Goal: Check status: Check status

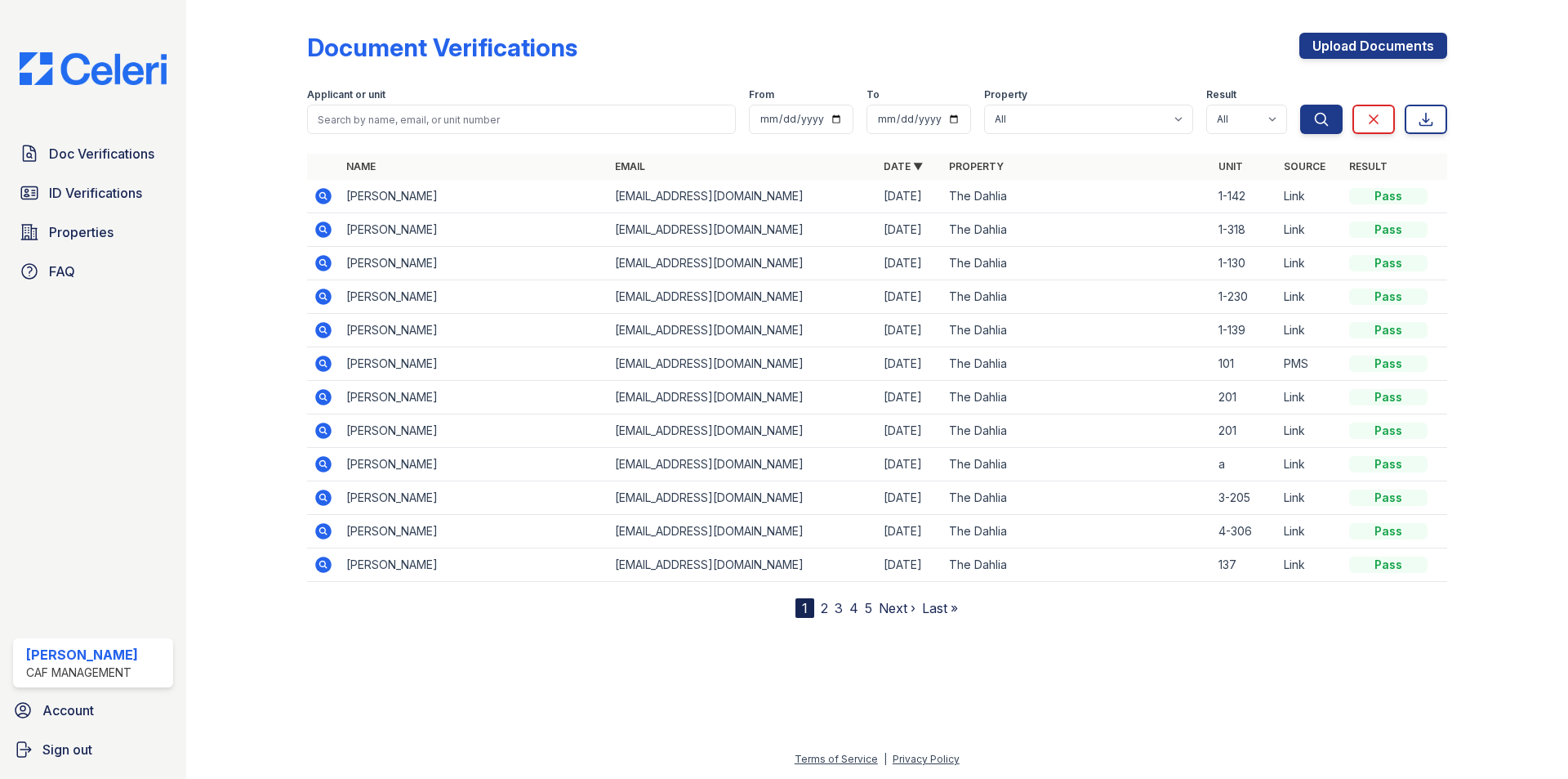
click at [102, 198] on span "ID Verifications" at bounding box center [96, 193] width 93 height 19
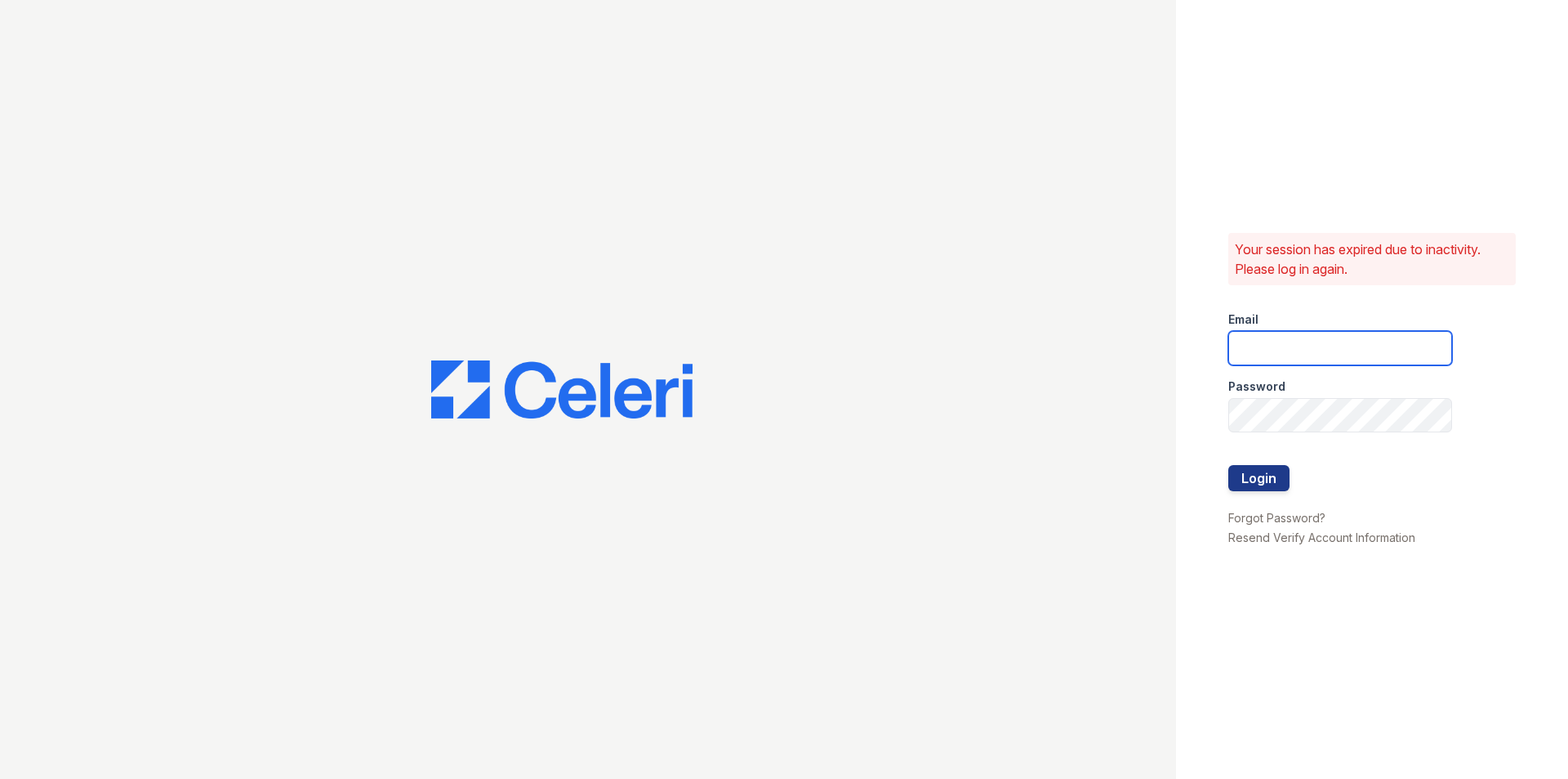
type input "[EMAIL_ADDRESS][DOMAIN_NAME]"
click at [1285, 478] on button "Login" at bounding box center [1259, 477] width 61 height 26
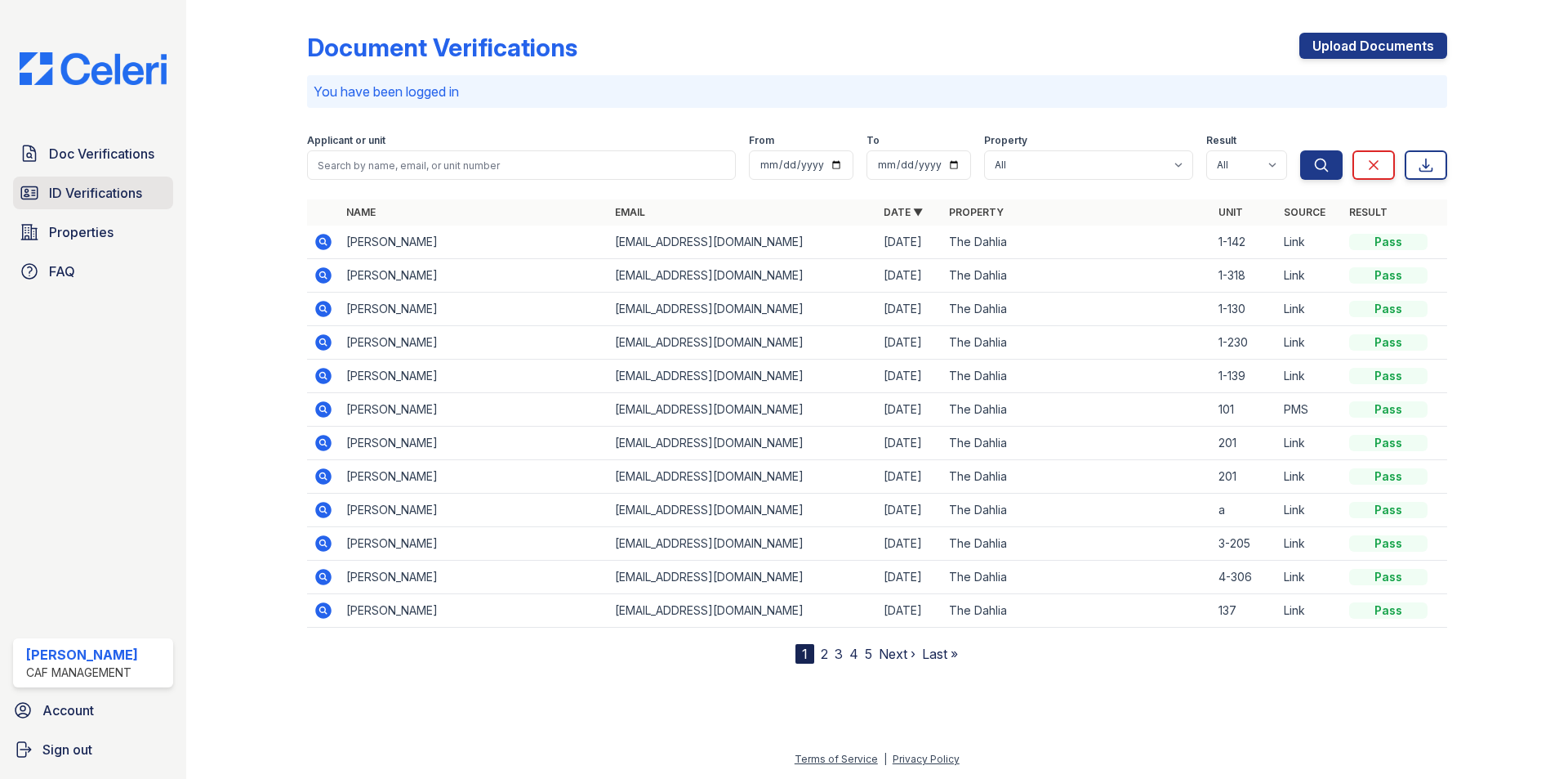
click at [89, 203] on span "ID Verifications" at bounding box center [96, 193] width 93 height 19
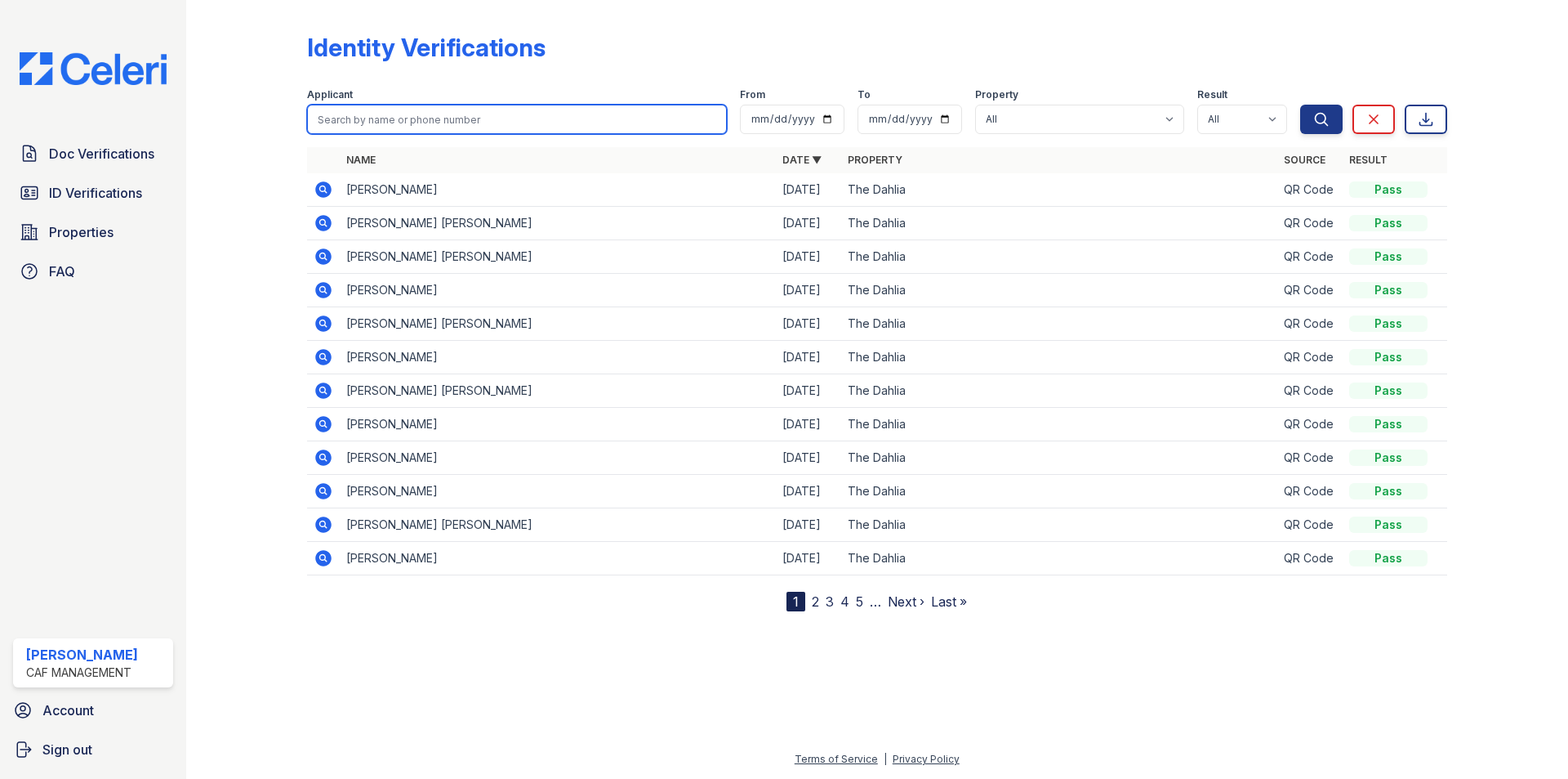
click at [430, 116] on input "search" at bounding box center [517, 119] width 420 height 29
type input "faith"
click at [1300, 105] on button "Search" at bounding box center [1322, 119] width 43 height 29
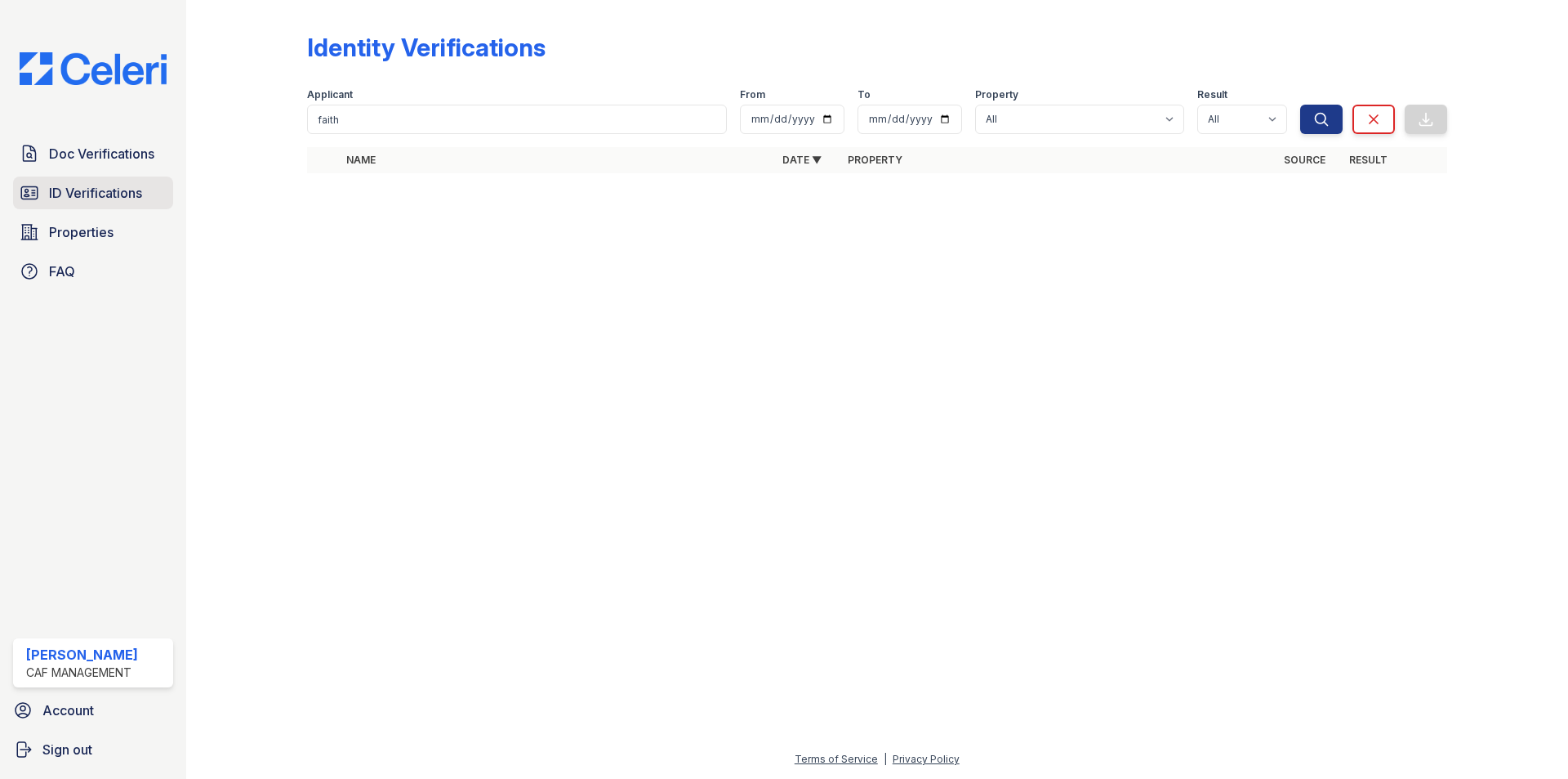
click at [111, 185] on span "ID Verifications" at bounding box center [96, 193] width 93 height 19
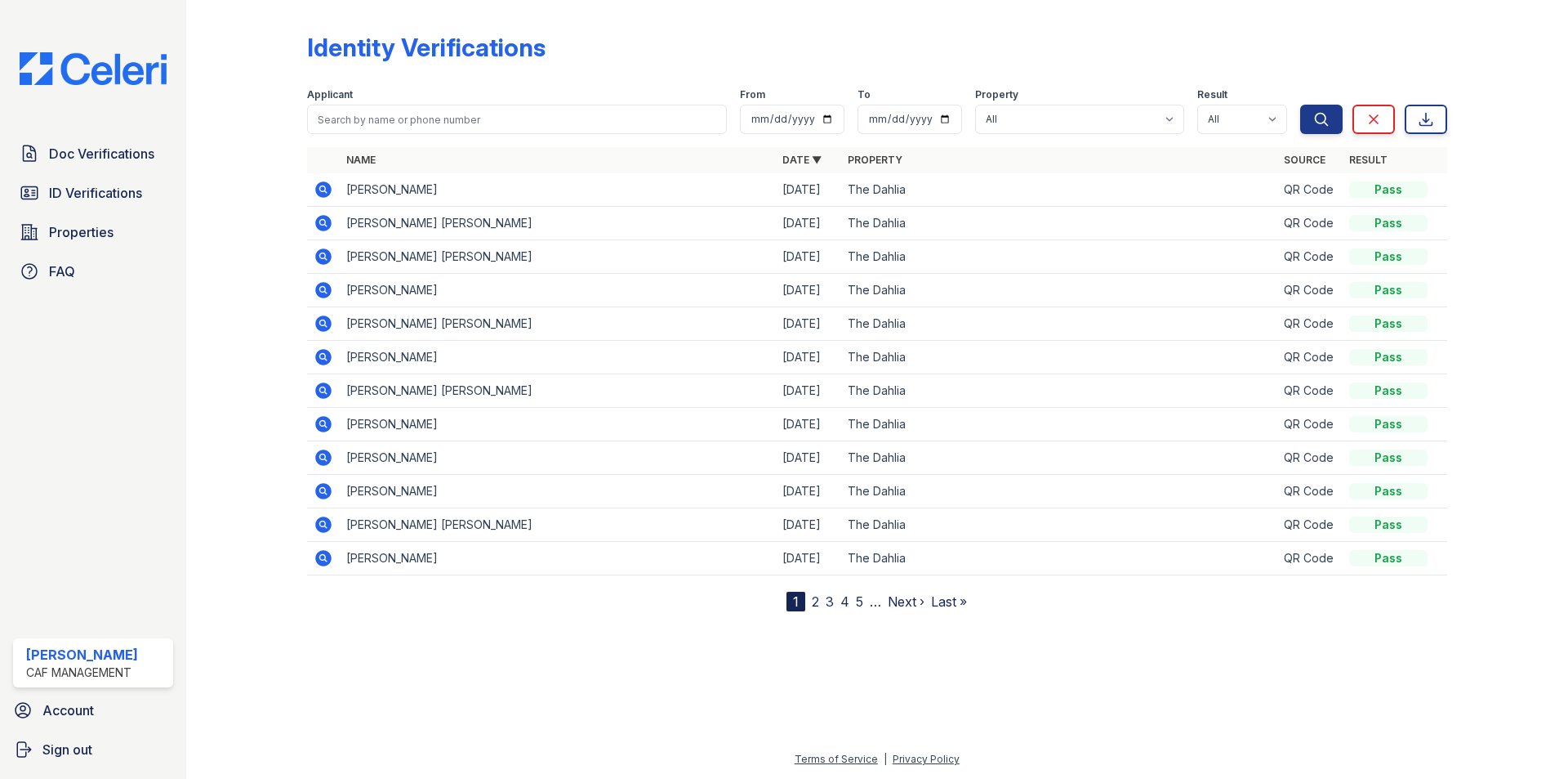
click at [428, 104] on div "Applicant" at bounding box center [517, 96] width 420 height 16
click at [432, 114] on input "search" at bounding box center [517, 119] width 420 height 29
type input "faith"
click at [1300, 105] on button "Search" at bounding box center [1322, 119] width 43 height 29
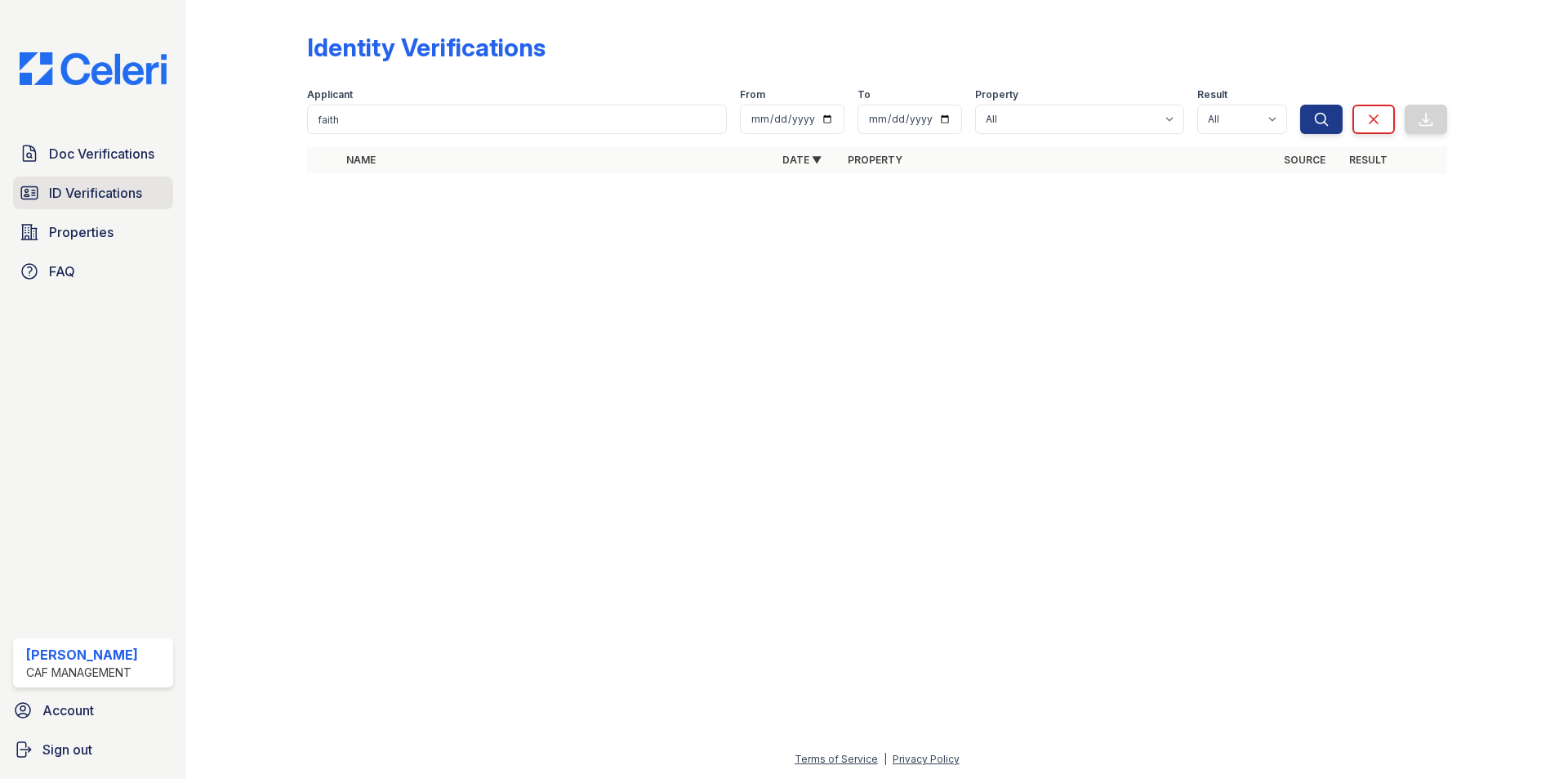
click at [109, 196] on span "ID Verifications" at bounding box center [96, 193] width 93 height 19
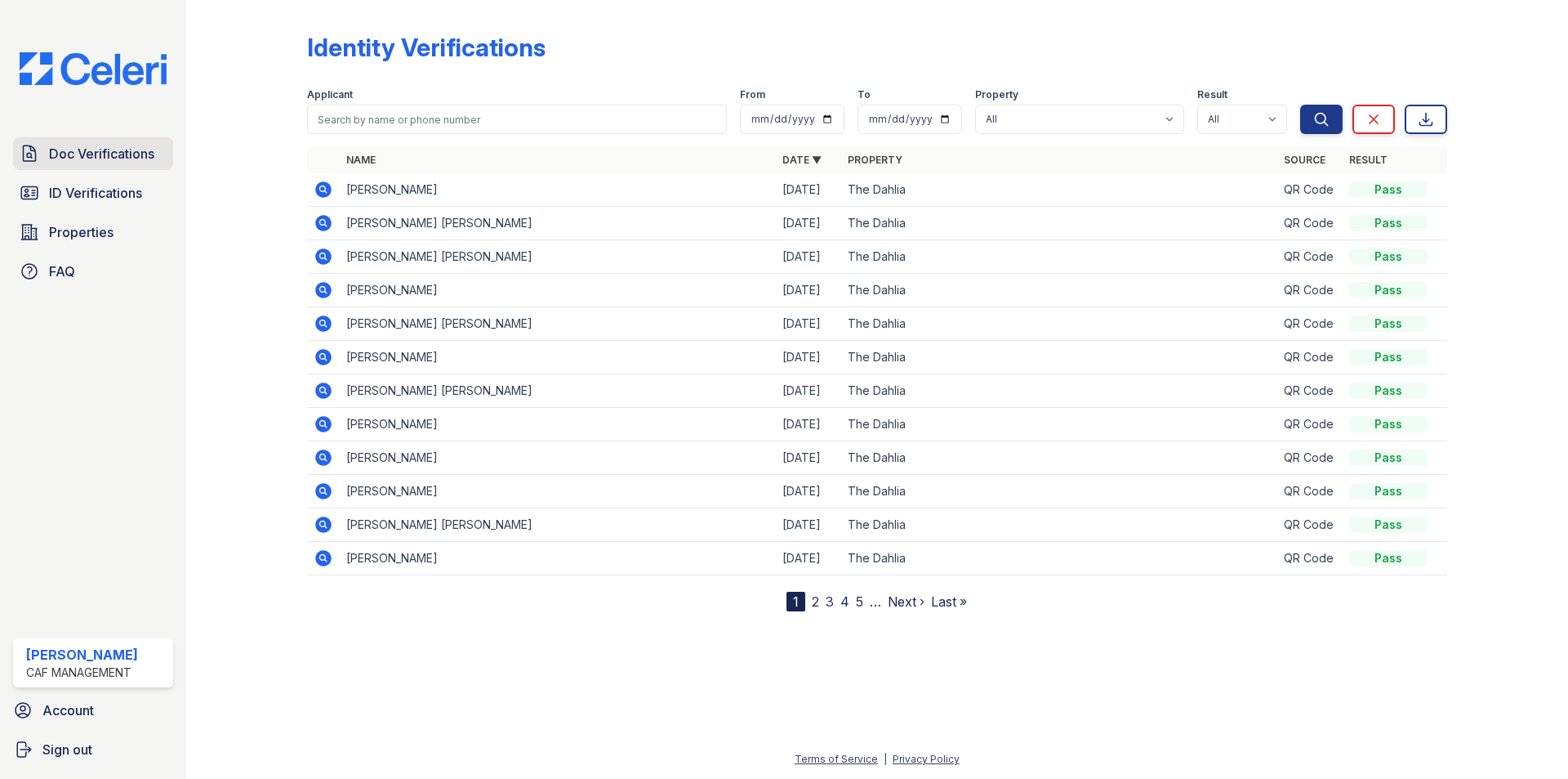
click at [103, 158] on span "Doc Verifications" at bounding box center [102, 153] width 106 height 19
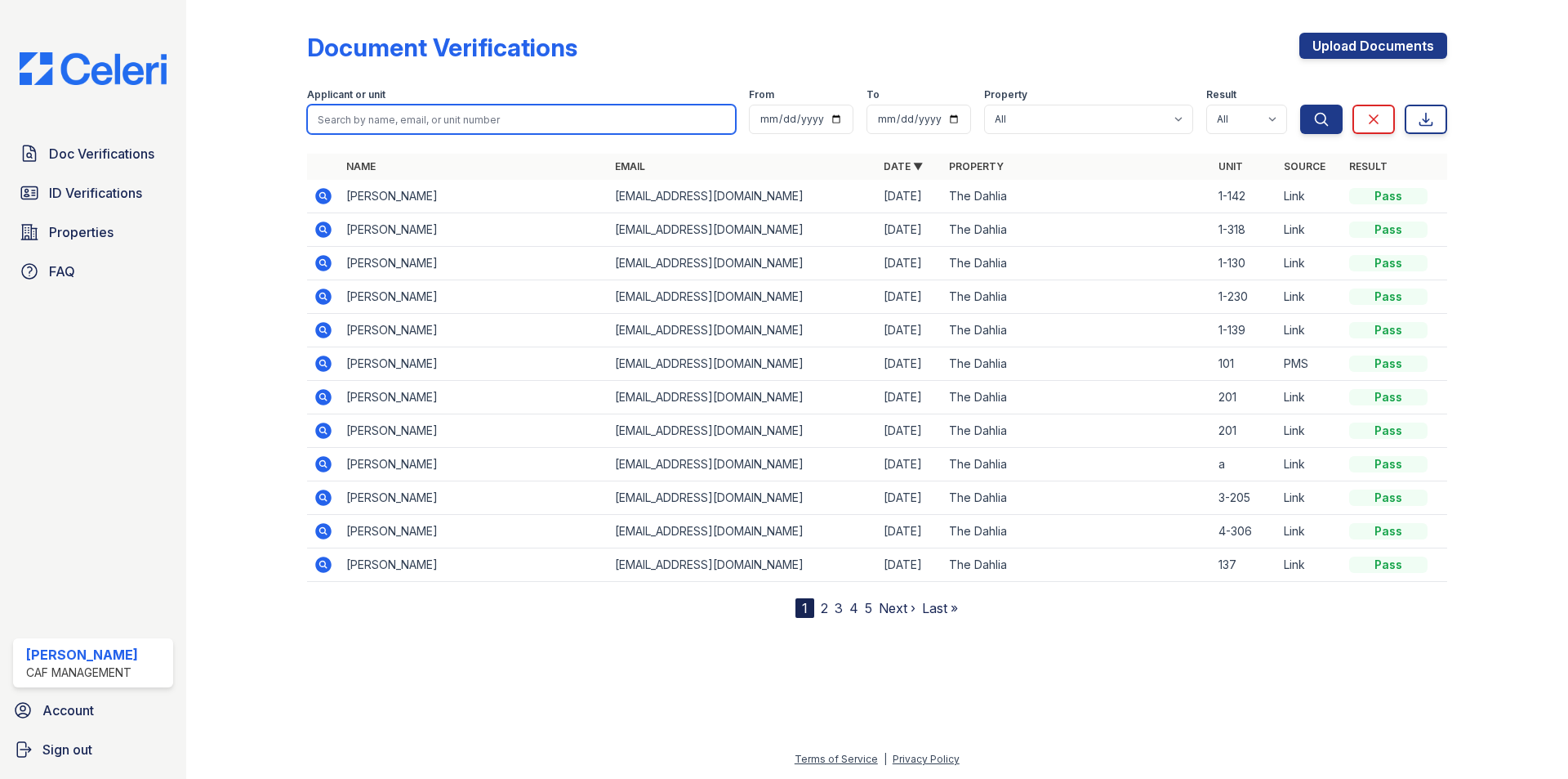
click at [404, 123] on input "search" at bounding box center [522, 119] width 429 height 29
type input "ed"
click at [1300, 105] on button "Search" at bounding box center [1322, 119] width 43 height 29
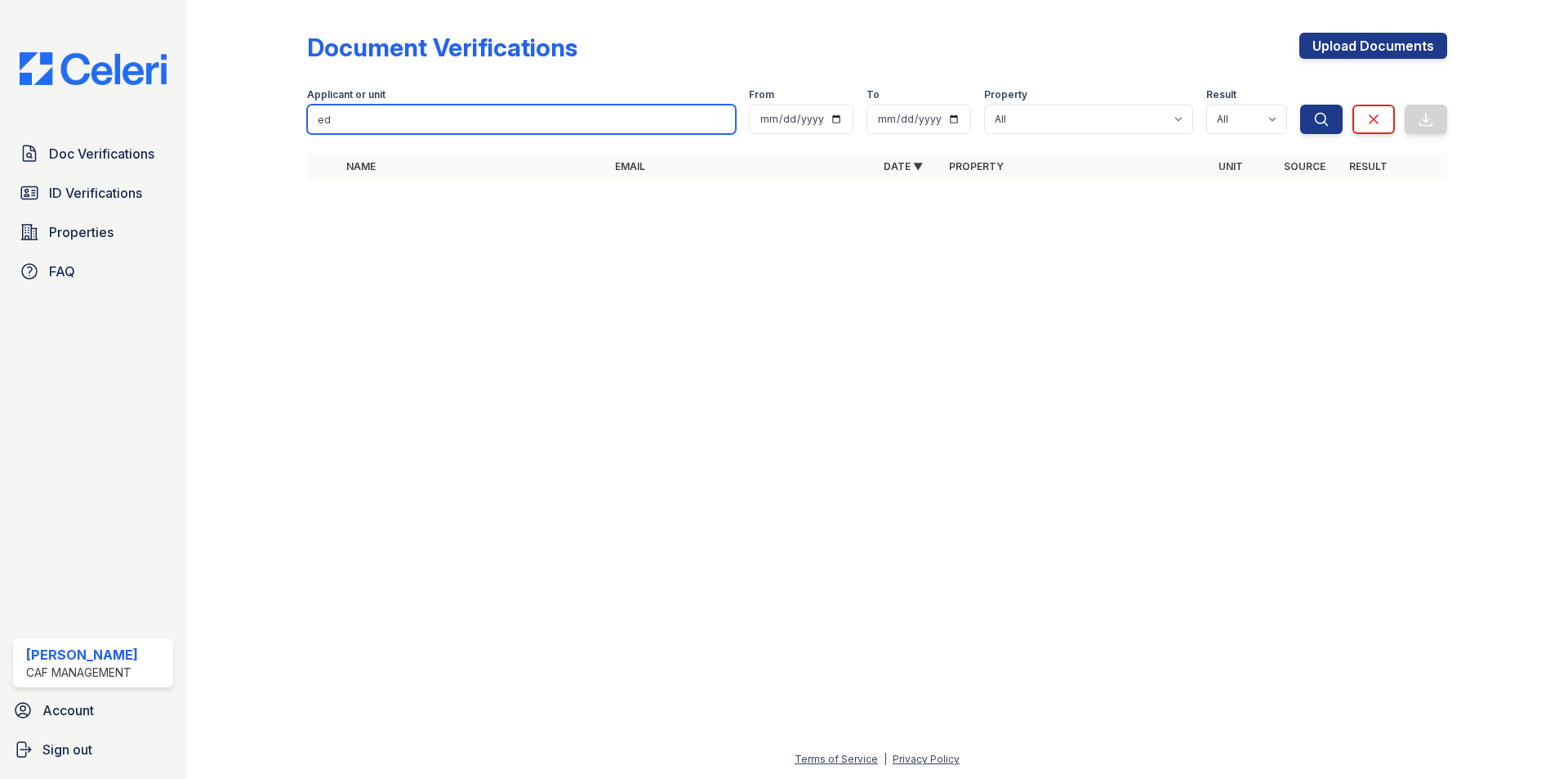
click at [404, 123] on input "ed" at bounding box center [522, 119] width 429 height 29
type input "edwin"
click at [1300, 105] on button "Search" at bounding box center [1322, 119] width 43 height 29
click at [404, 123] on input "edwin" at bounding box center [522, 119] width 429 height 29
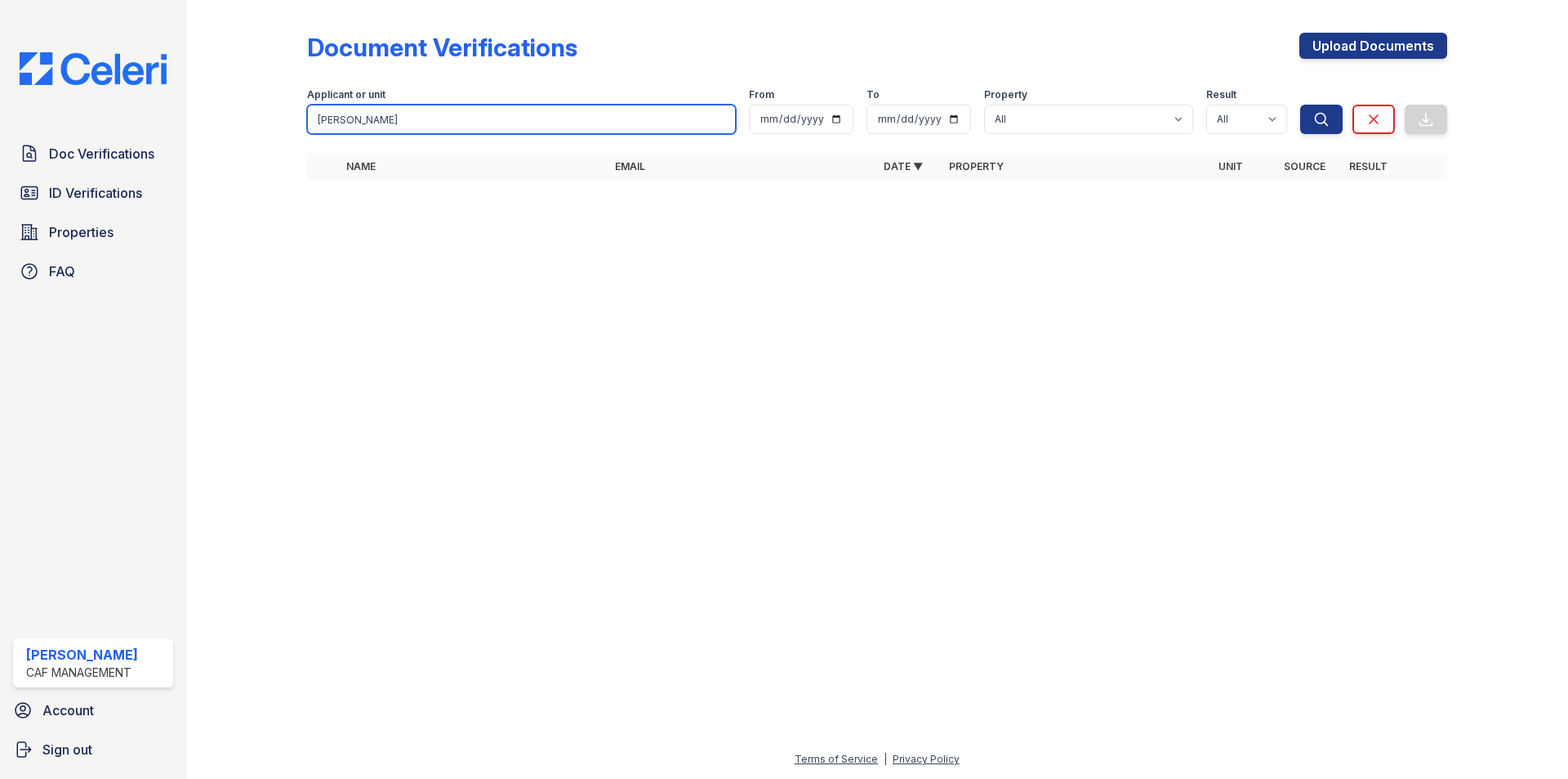
click at [404, 123] on input "edwin" at bounding box center [522, 119] width 429 height 29
